Goal: Check status: Check status

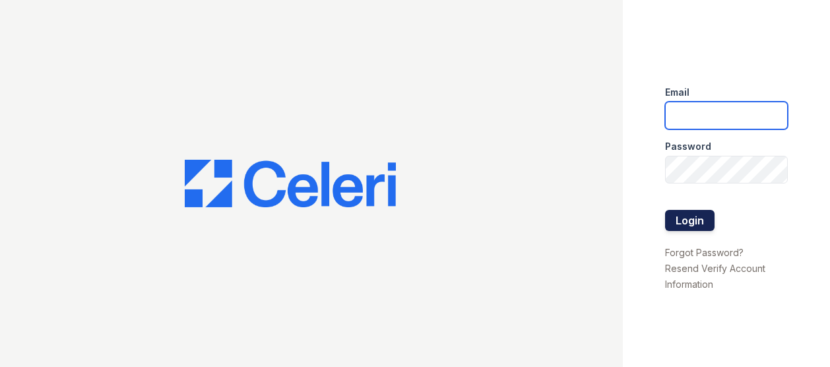
type input "[EMAIL_ADDRESS][DOMAIN_NAME]"
click at [681, 212] on button "Login" at bounding box center [689, 220] width 49 height 21
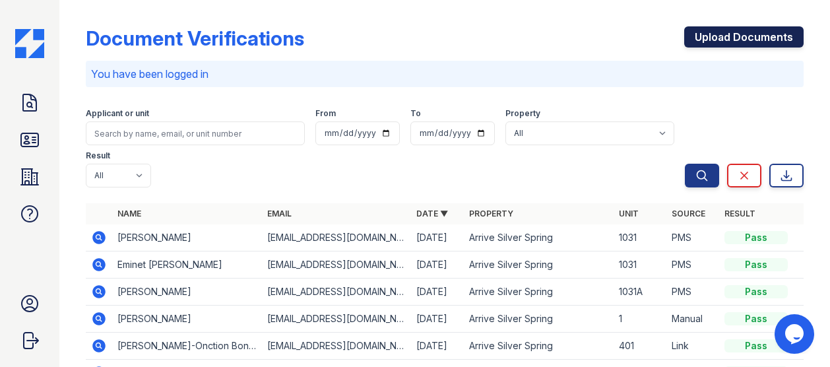
click at [703, 30] on link "Upload Documents" at bounding box center [743, 36] width 119 height 21
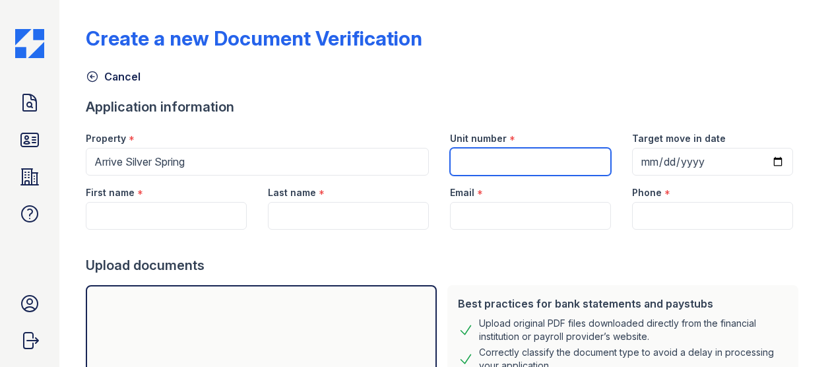
click at [474, 157] on input "Unit number" at bounding box center [530, 162] width 161 height 28
type input "D-1204"
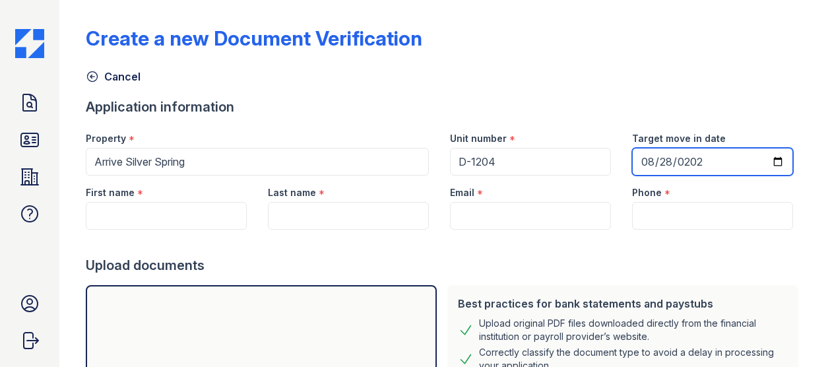
type input "2025-08-28"
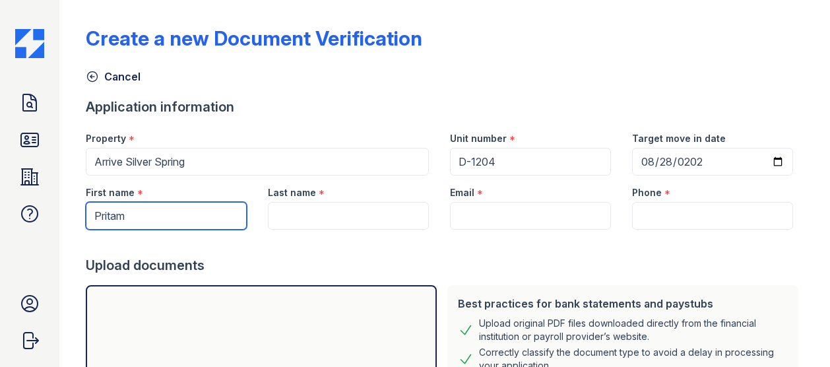
type input "Pritam"
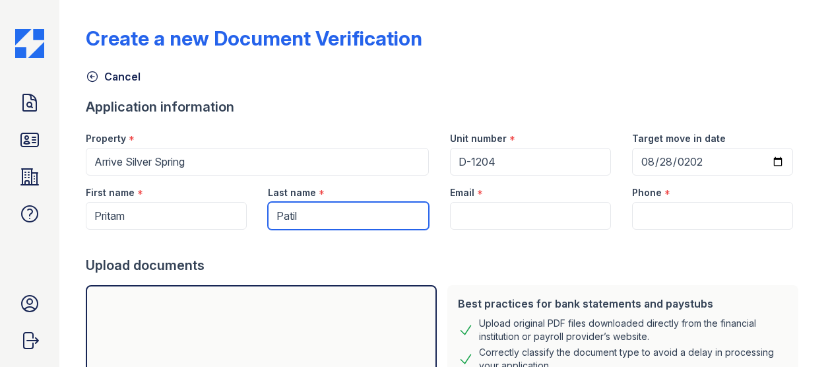
type input "Patil"
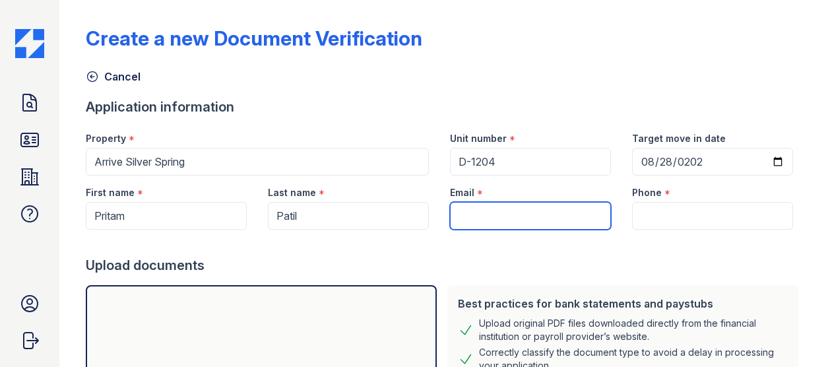
click at [463, 206] on input "Email" at bounding box center [530, 216] width 161 height 28
paste input "virenbadgujar710@gmail.com"
type input "virenbadgujar710@gmail.com"
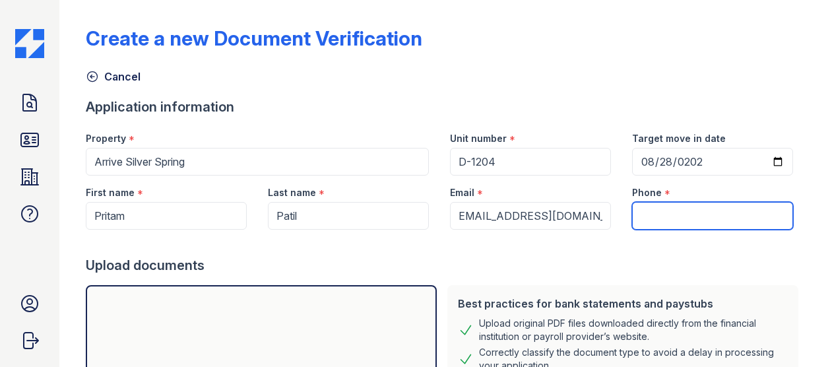
scroll to position [0, 0]
click at [660, 216] on input "Phone" at bounding box center [712, 216] width 161 height 28
paste input "(202) 359-9122"
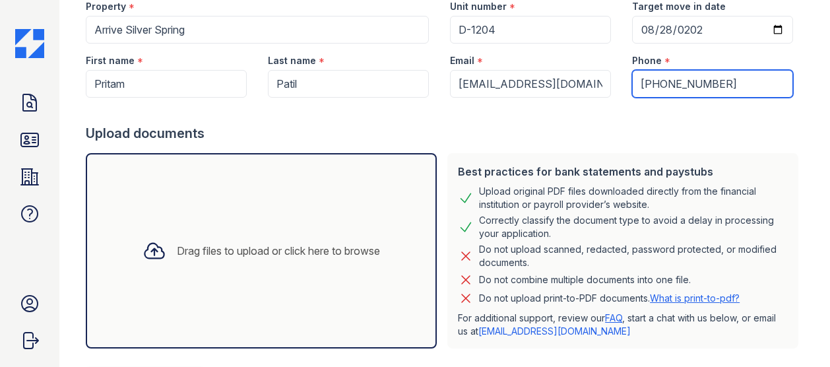
scroll to position [197, 0]
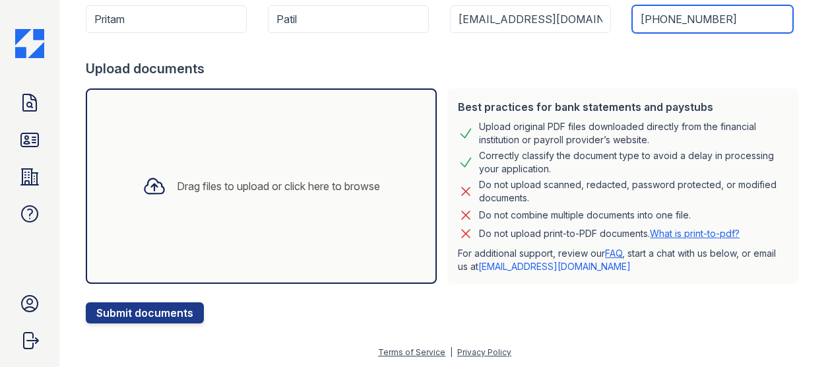
type input "(202) 359-9122"
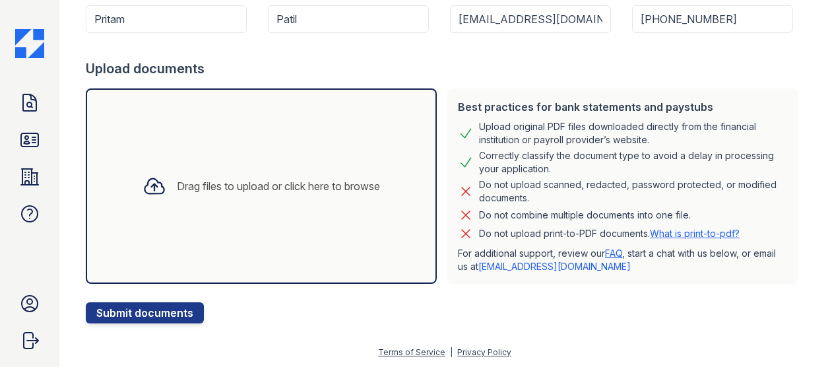
click at [212, 191] on div "Drag files to upload or click here to browse" at bounding box center [278, 186] width 203 height 16
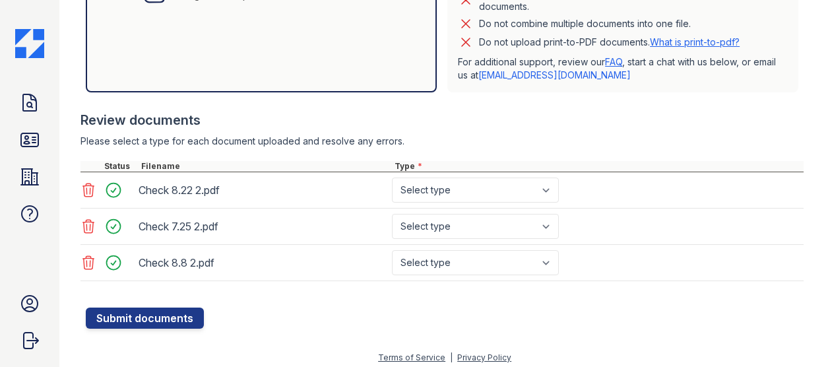
scroll to position [391, 0]
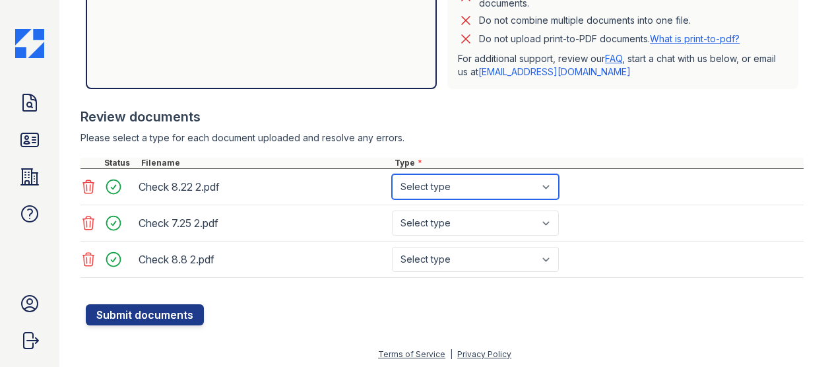
click at [459, 183] on select "Select type Paystub Bank Statement Offer Letter Tax Documents Benefit Award Let…" at bounding box center [475, 186] width 167 height 25
select select "paystub"
click at [392, 174] on select "Select type Paystub Bank Statement Offer Letter Tax Documents Benefit Award Let…" at bounding box center [475, 186] width 167 height 25
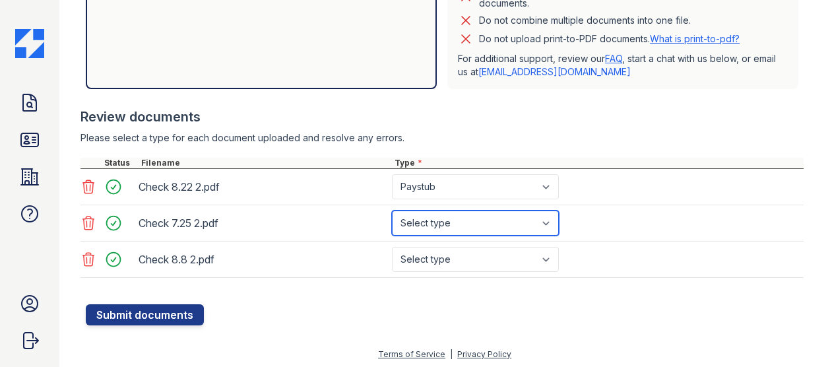
click at [447, 220] on select "Select type Paystub Bank Statement Offer Letter Tax Documents Benefit Award Let…" at bounding box center [475, 222] width 167 height 25
select select "paystub"
click at [392, 210] on select "Select type Paystub Bank Statement Offer Letter Tax Documents Benefit Award Let…" at bounding box center [475, 222] width 167 height 25
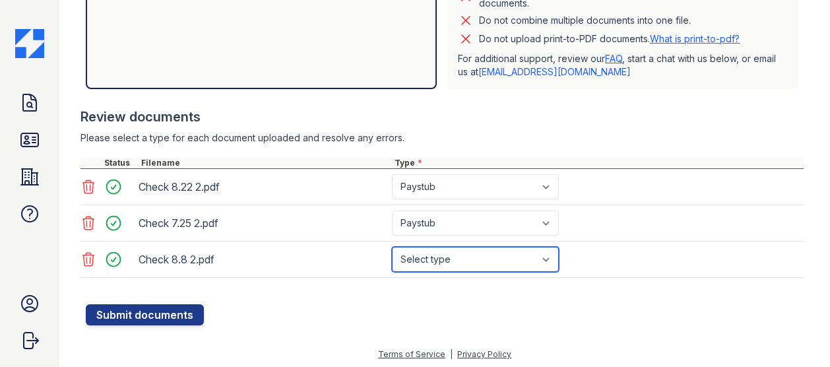
click at [439, 260] on select "Select type Paystub Bank Statement Offer Letter Tax Documents Benefit Award Let…" at bounding box center [475, 259] width 167 height 25
select select "paystub"
click at [392, 247] on select "Select type Paystub Bank Statement Offer Letter Tax Documents Benefit Award Let…" at bounding box center [475, 259] width 167 height 25
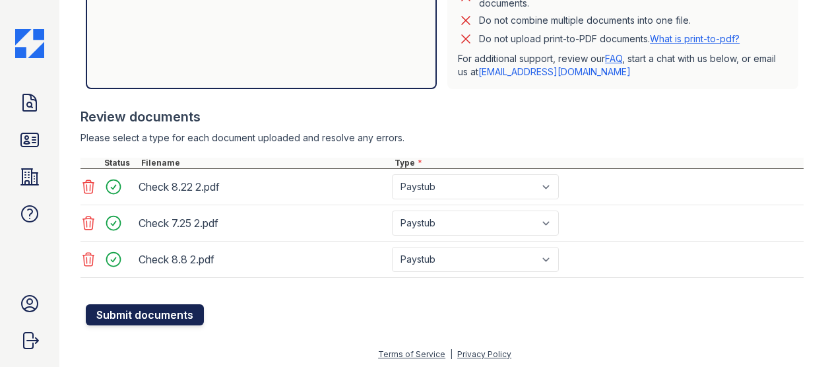
click at [149, 308] on button "Submit documents" at bounding box center [145, 314] width 118 height 21
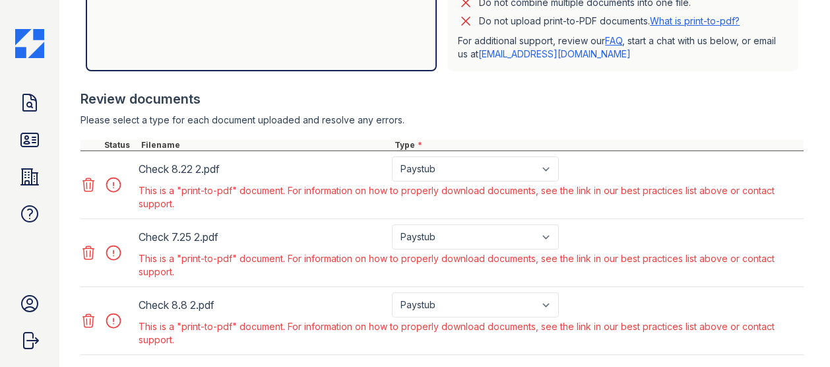
scroll to position [523, 0]
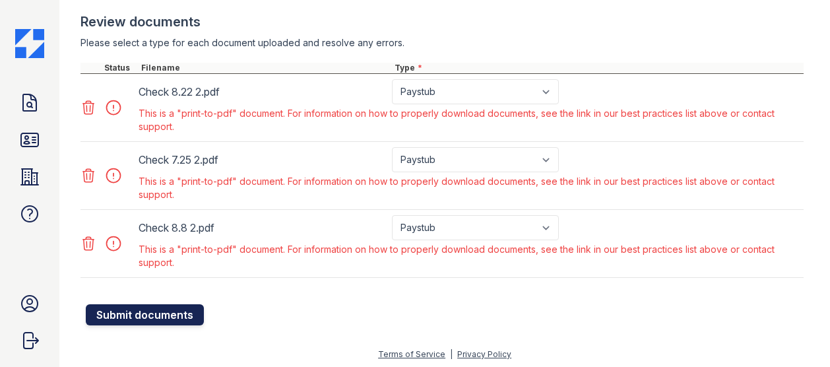
click at [133, 307] on button "Submit documents" at bounding box center [145, 314] width 118 height 21
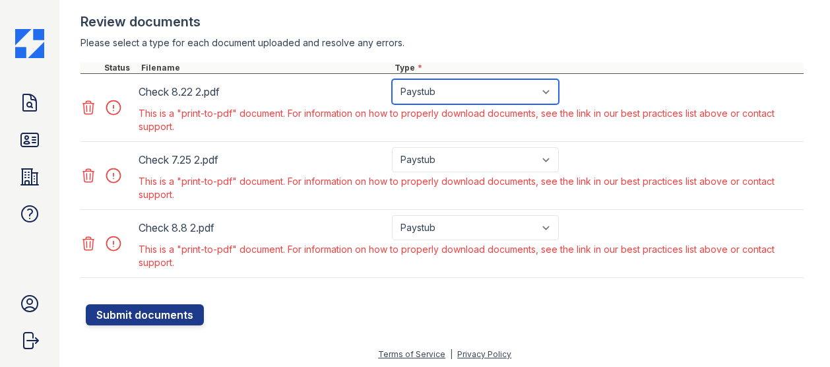
click at [478, 97] on select "Paystub Bank Statement Offer Letter Tax Documents Benefit Award Letter Investme…" at bounding box center [475, 91] width 167 height 25
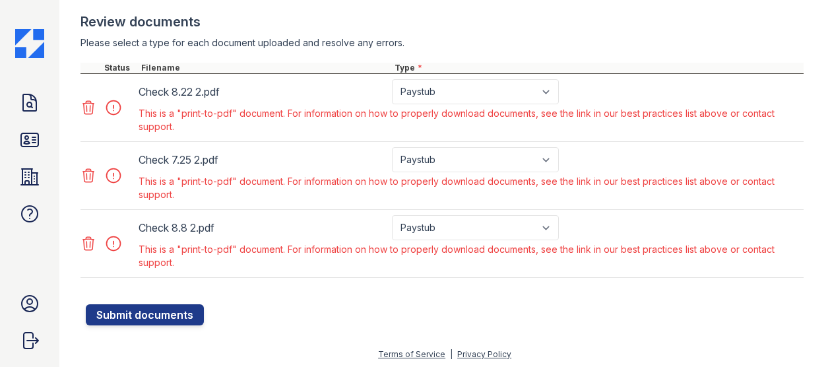
click at [308, 296] on div at bounding box center [445, 297] width 718 height 13
click at [116, 175] on div at bounding box center [117, 175] width 37 height 18
click at [26, 146] on icon at bounding box center [29, 139] width 17 height 13
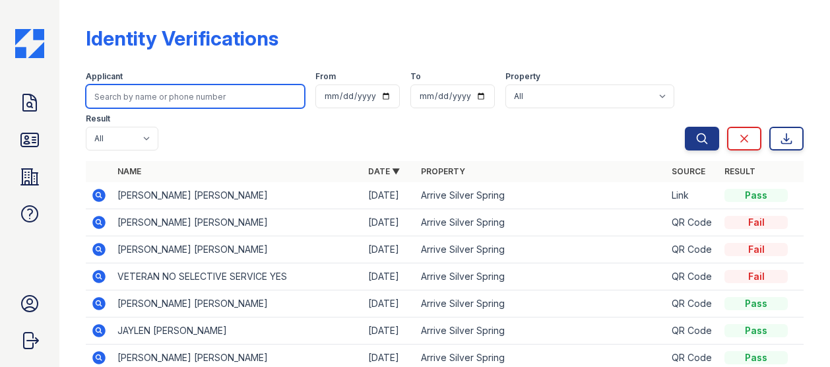
click at [133, 100] on input "search" at bounding box center [195, 96] width 219 height 24
type input "renee"
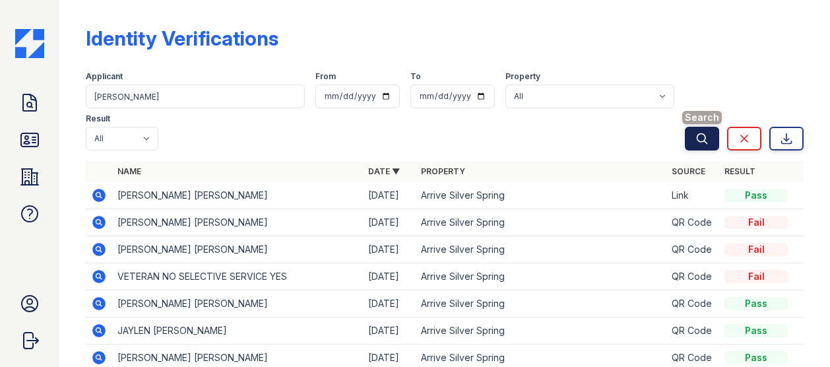
click at [685, 127] on button "Search" at bounding box center [702, 139] width 34 height 24
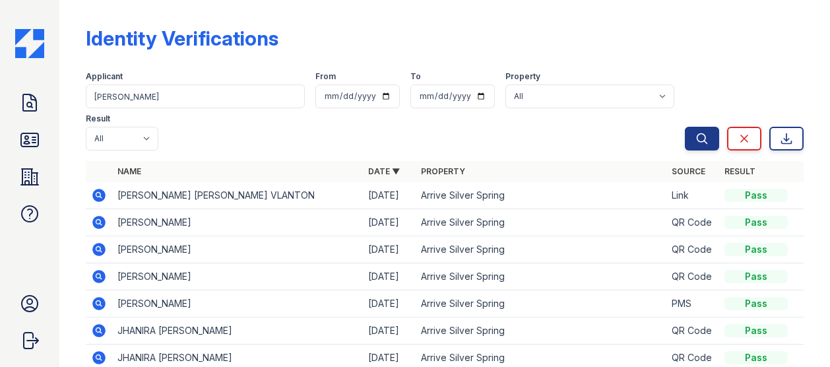
click at [100, 187] on icon at bounding box center [99, 195] width 16 height 16
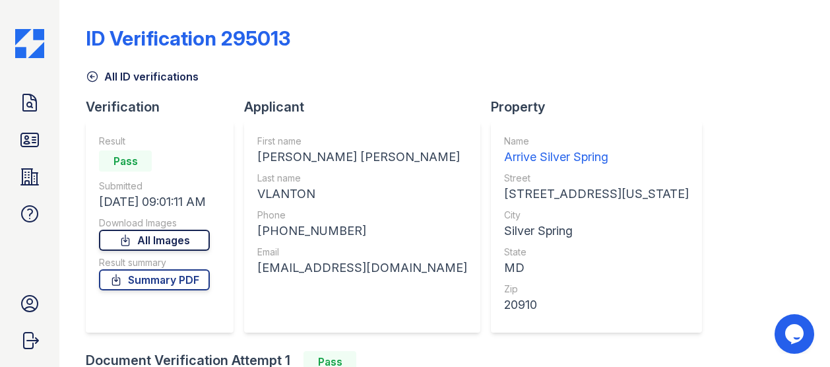
click at [148, 238] on link "All Images" at bounding box center [154, 240] width 111 height 21
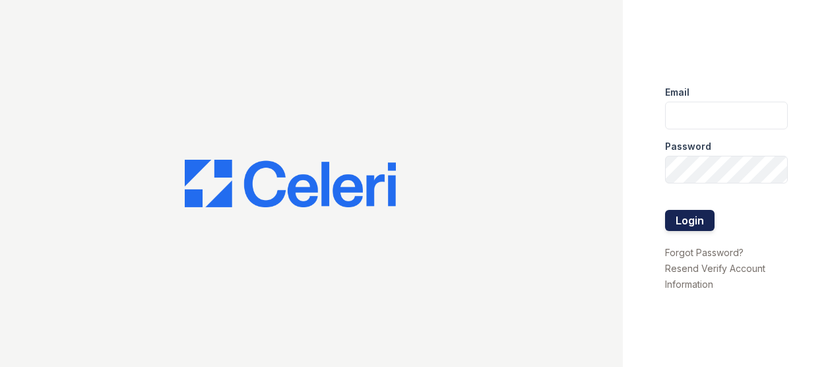
type input "[EMAIL_ADDRESS][DOMAIN_NAME]"
click at [674, 228] on button "Login" at bounding box center [689, 220] width 49 height 21
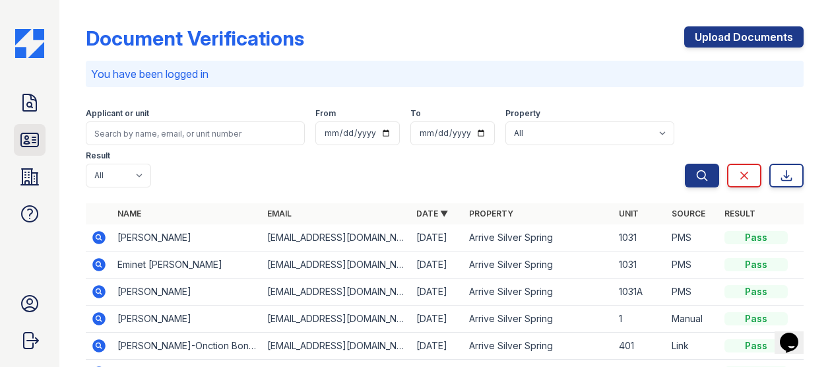
click at [24, 132] on icon at bounding box center [29, 139] width 21 height 21
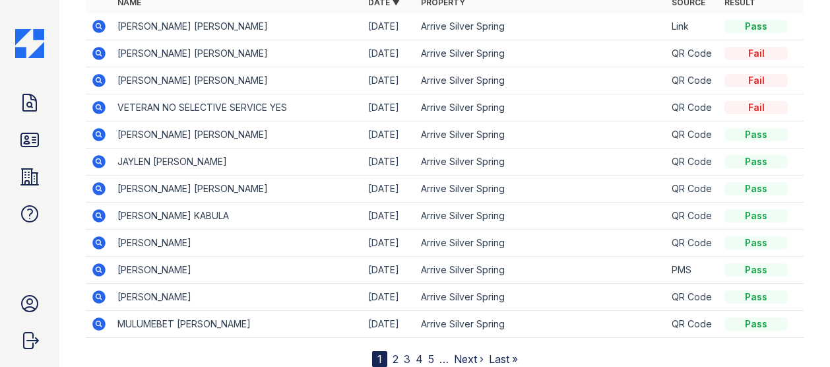
scroll to position [169, 0]
click at [393, 352] on link "2" at bounding box center [396, 358] width 6 height 13
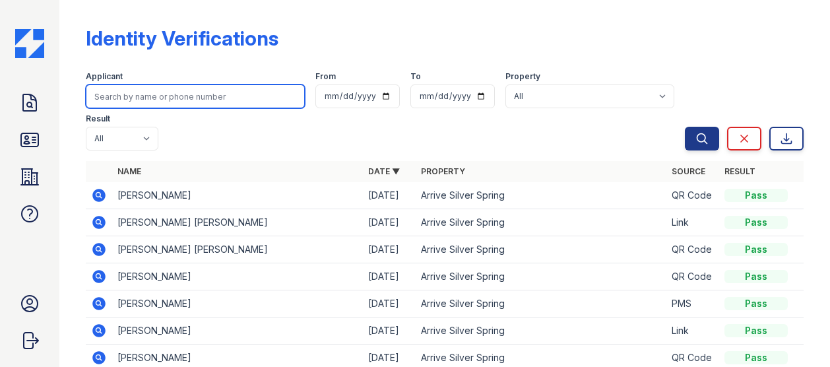
click at [135, 96] on input "search" at bounding box center [195, 96] width 219 height 24
type input "renee"
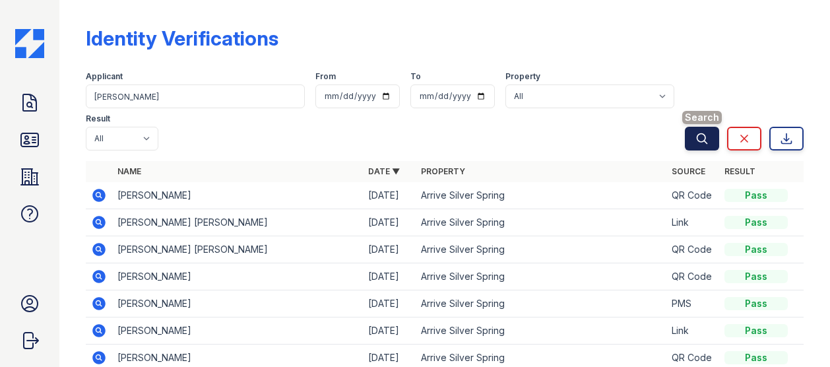
click at [685, 127] on button "Search" at bounding box center [702, 139] width 34 height 24
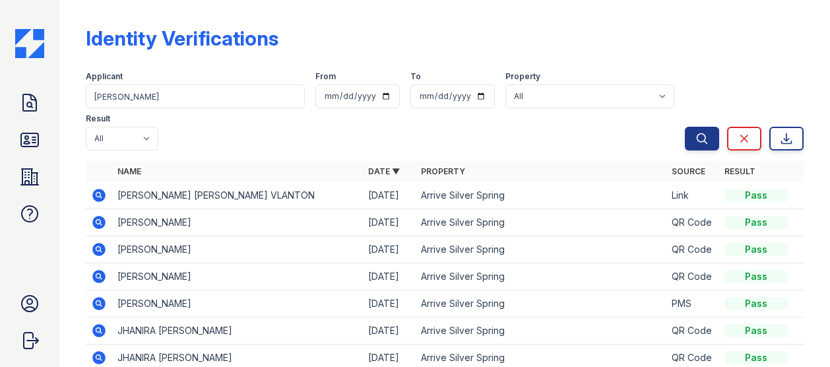
click at [99, 189] on icon at bounding box center [98, 195] width 13 height 13
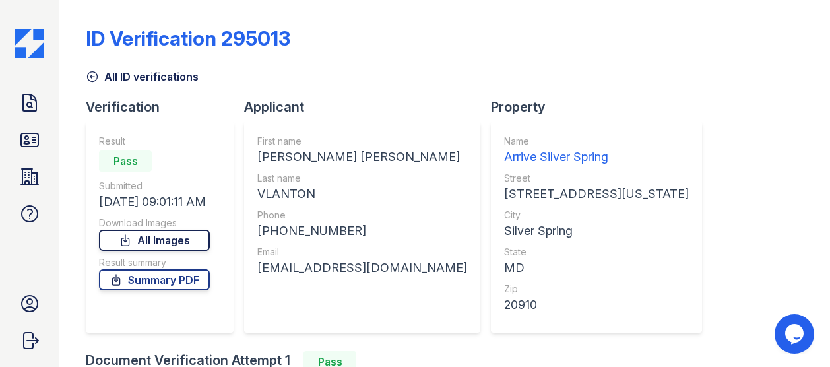
click at [156, 237] on link "All Images" at bounding box center [154, 240] width 111 height 21
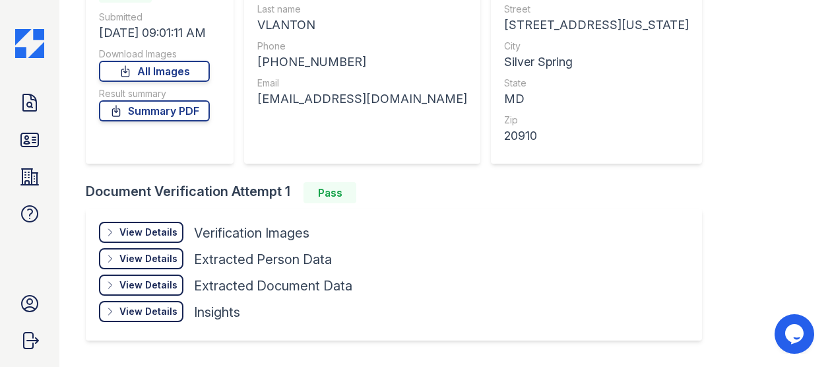
scroll to position [202, 0]
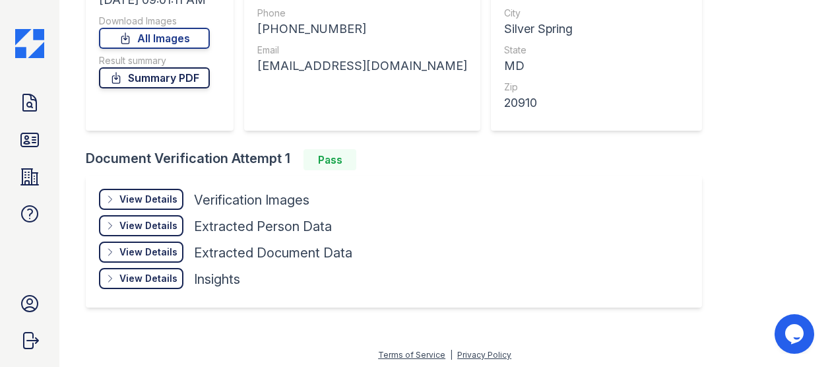
click at [168, 77] on link "Summary PDF" at bounding box center [154, 77] width 111 height 21
